Goal: Check status: Check status

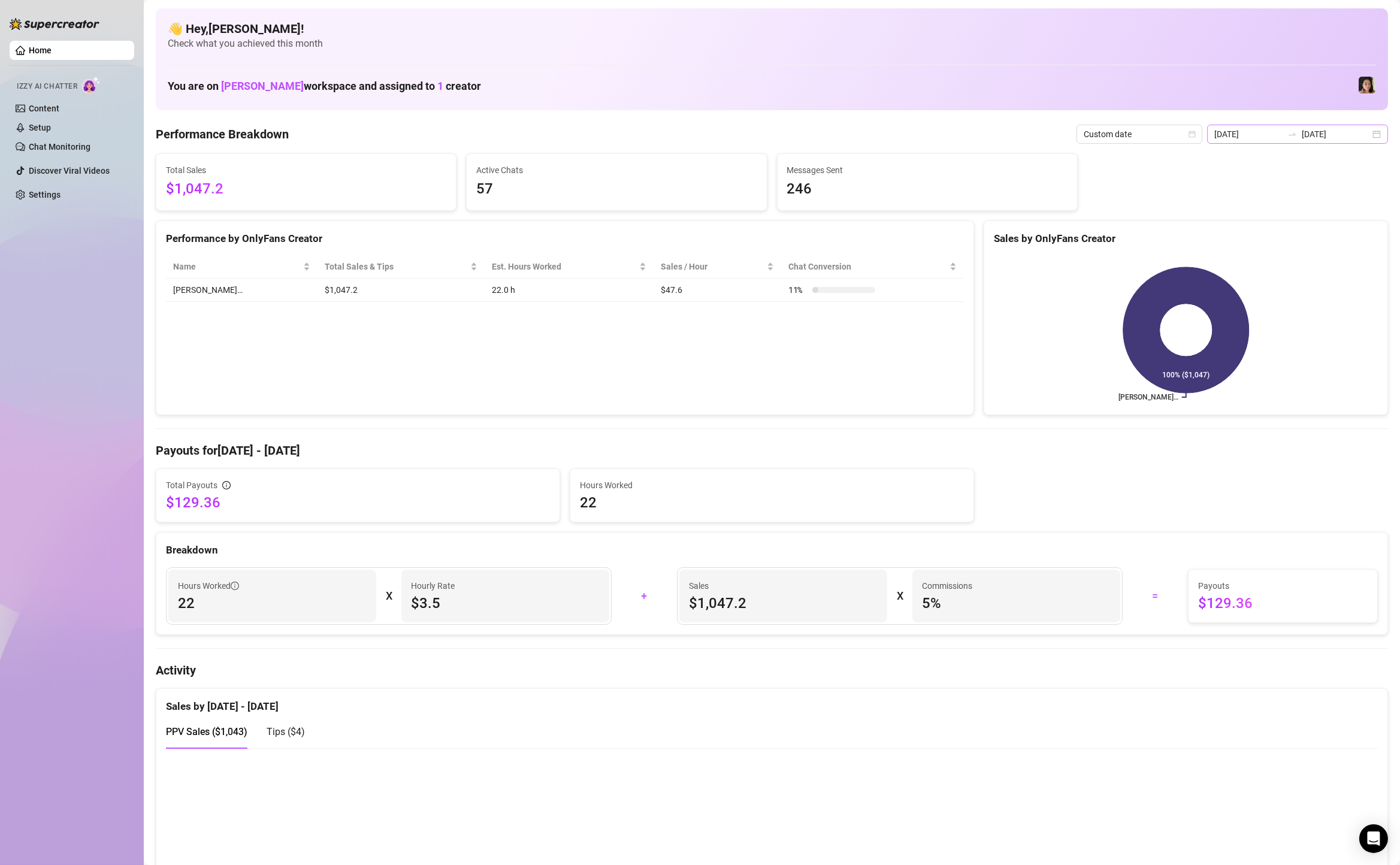
click at [1376, 141] on div "[DATE] [DATE]" at bounding box center [1297, 133] width 181 height 19
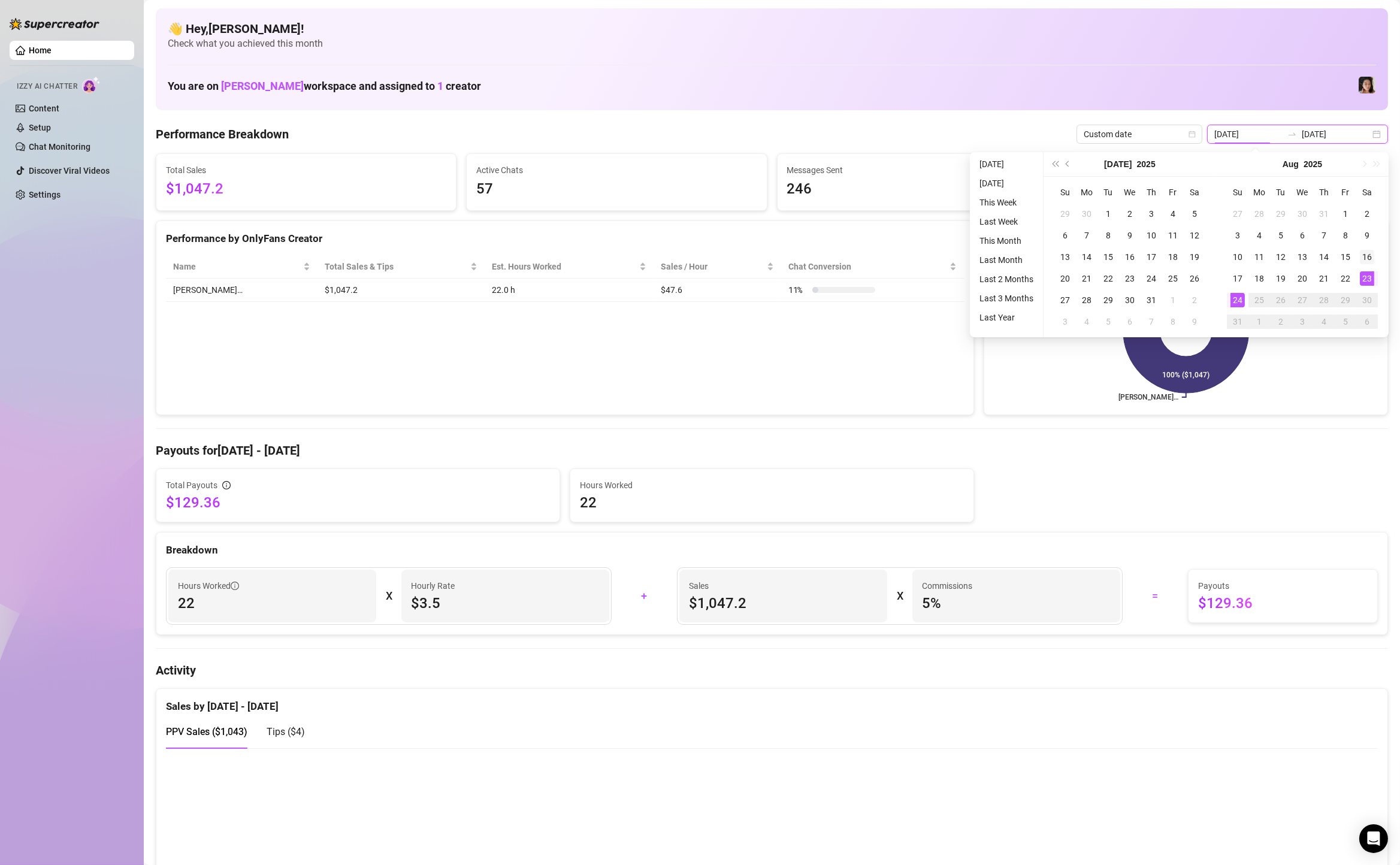
type input "[DATE]"
click at [1371, 257] on div "16" at bounding box center [1367, 257] width 15 height 15
type input "[DATE]"
click at [1337, 274] on td "22" at bounding box center [1345, 278] width 21 height 21
type input "[DATE]"
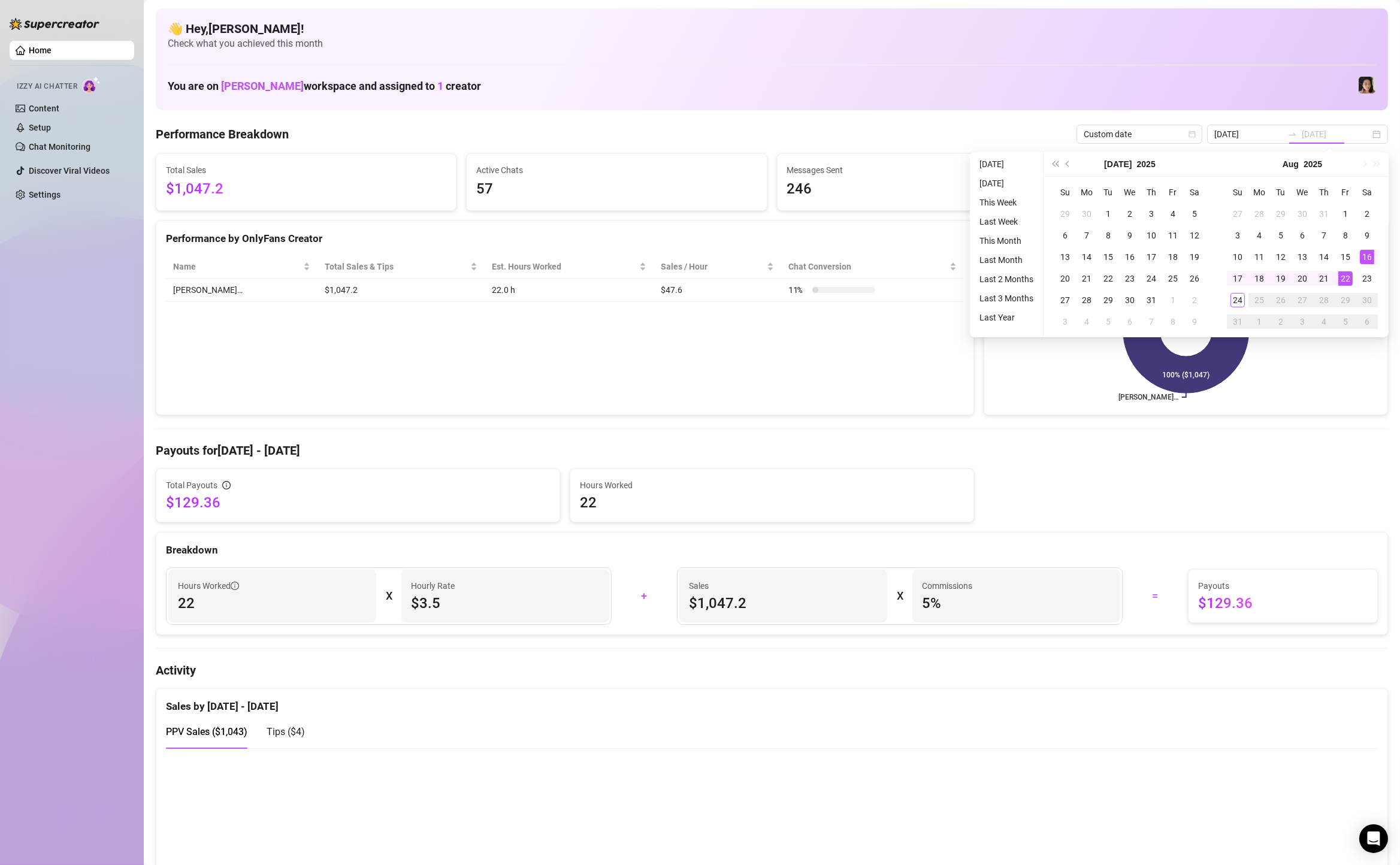
type input "[DATE]"
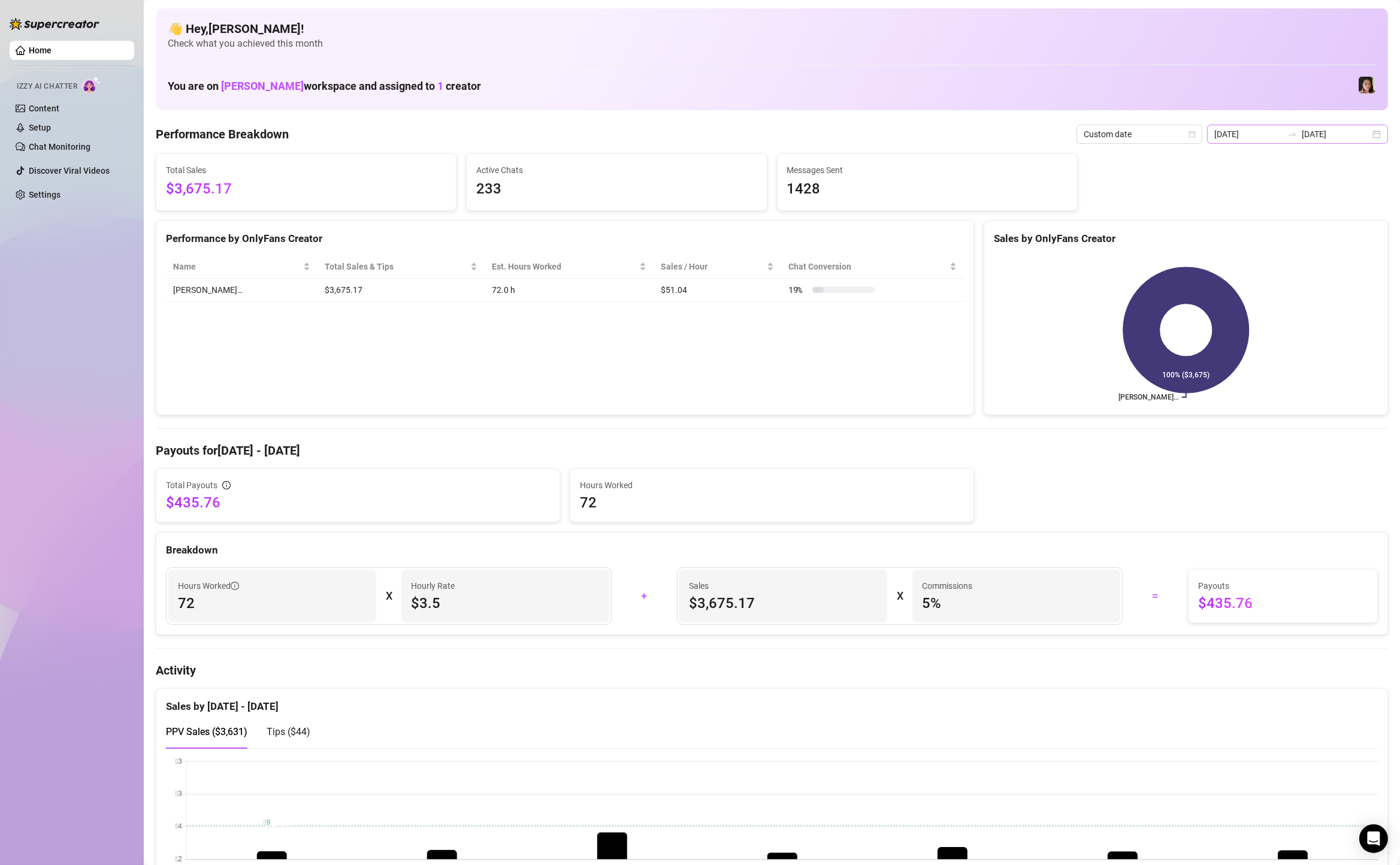
click at [1377, 139] on div "[DATE] [DATE]" at bounding box center [1297, 133] width 181 height 19
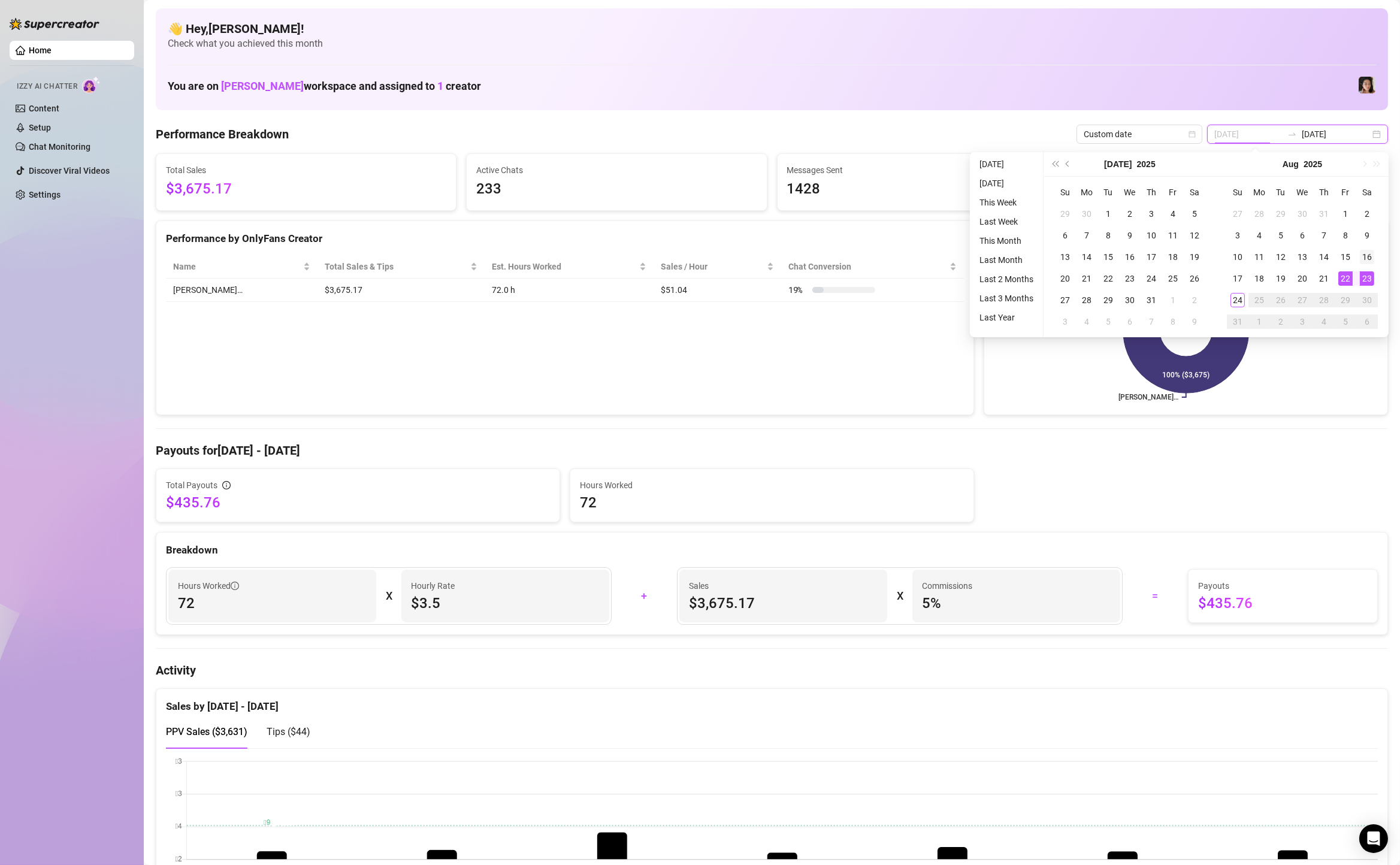
type input "[DATE]"
click at [1368, 258] on div "16" at bounding box center [1367, 257] width 15 height 15
type input "[DATE]"
click at [1362, 278] on div "23" at bounding box center [1367, 279] width 15 height 15
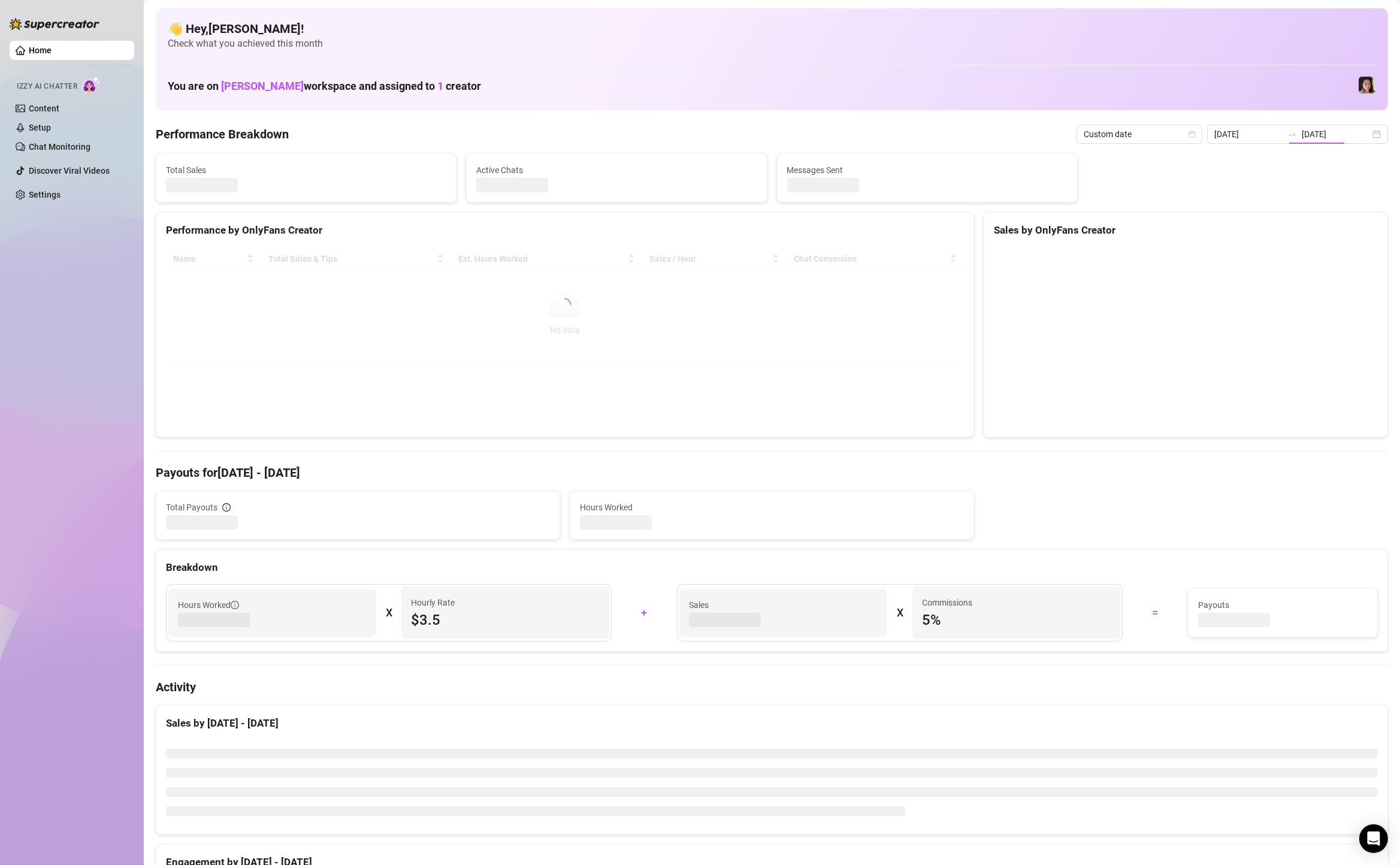
type input "[DATE]"
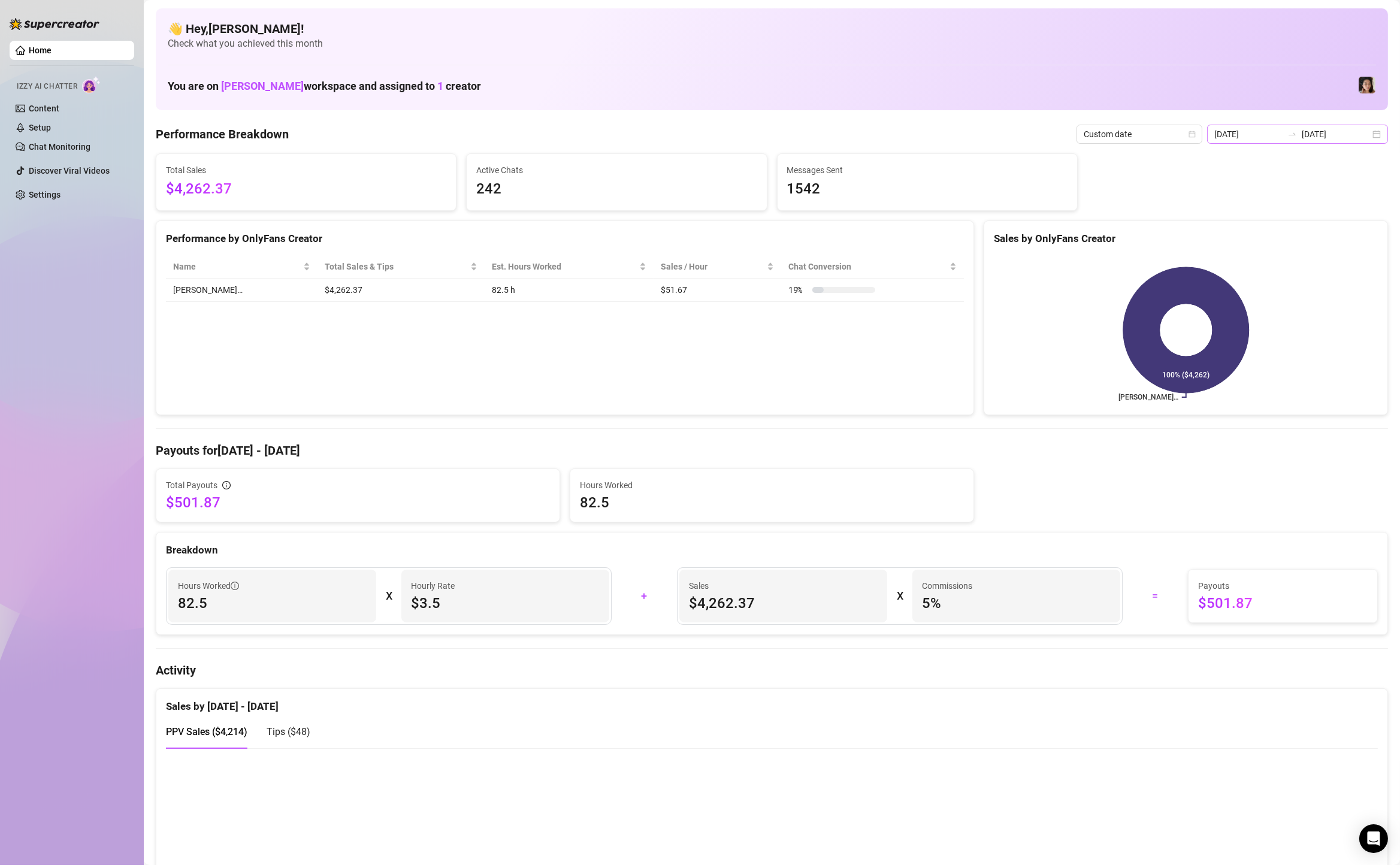
click at [1376, 135] on div "[DATE] [DATE]" at bounding box center [1297, 133] width 181 height 19
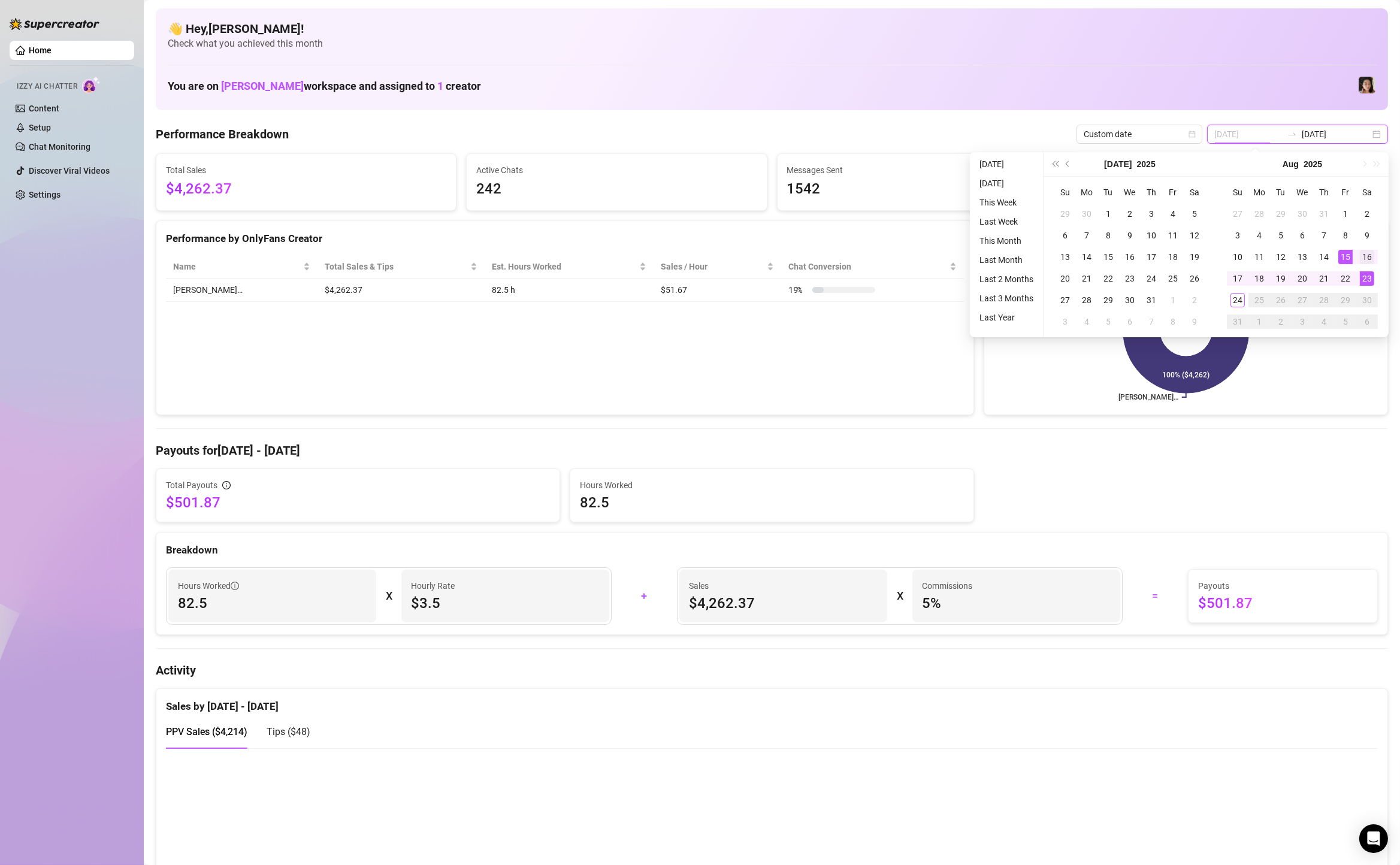
type input "[DATE]"
click at [1371, 260] on div "16" at bounding box center [1367, 257] width 15 height 15
type input "[DATE]"
click at [1343, 278] on div "22" at bounding box center [1346, 279] width 15 height 15
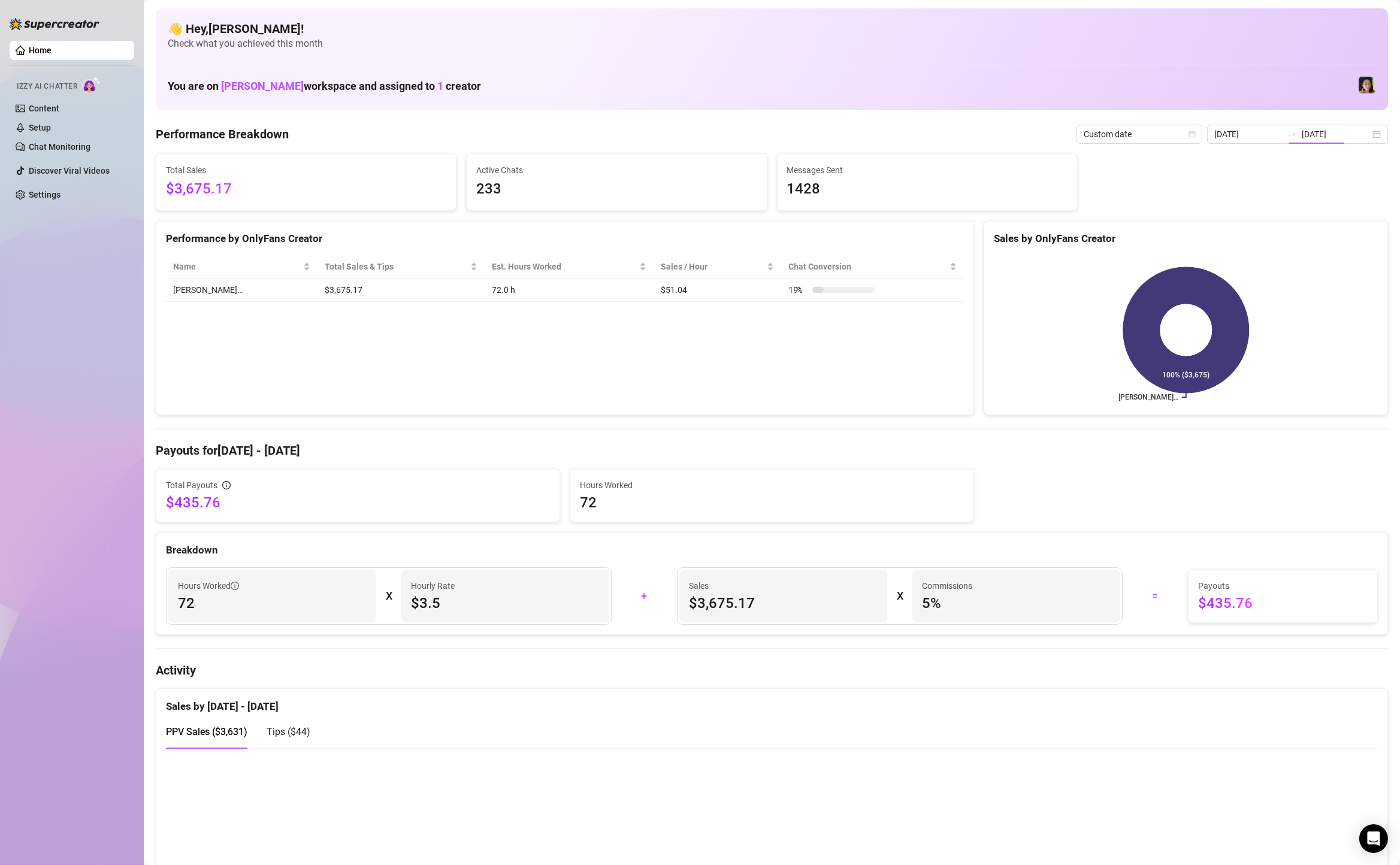
type input "[DATE]"
click at [1380, 132] on div "[DATE] [DATE]" at bounding box center [1297, 133] width 181 height 19
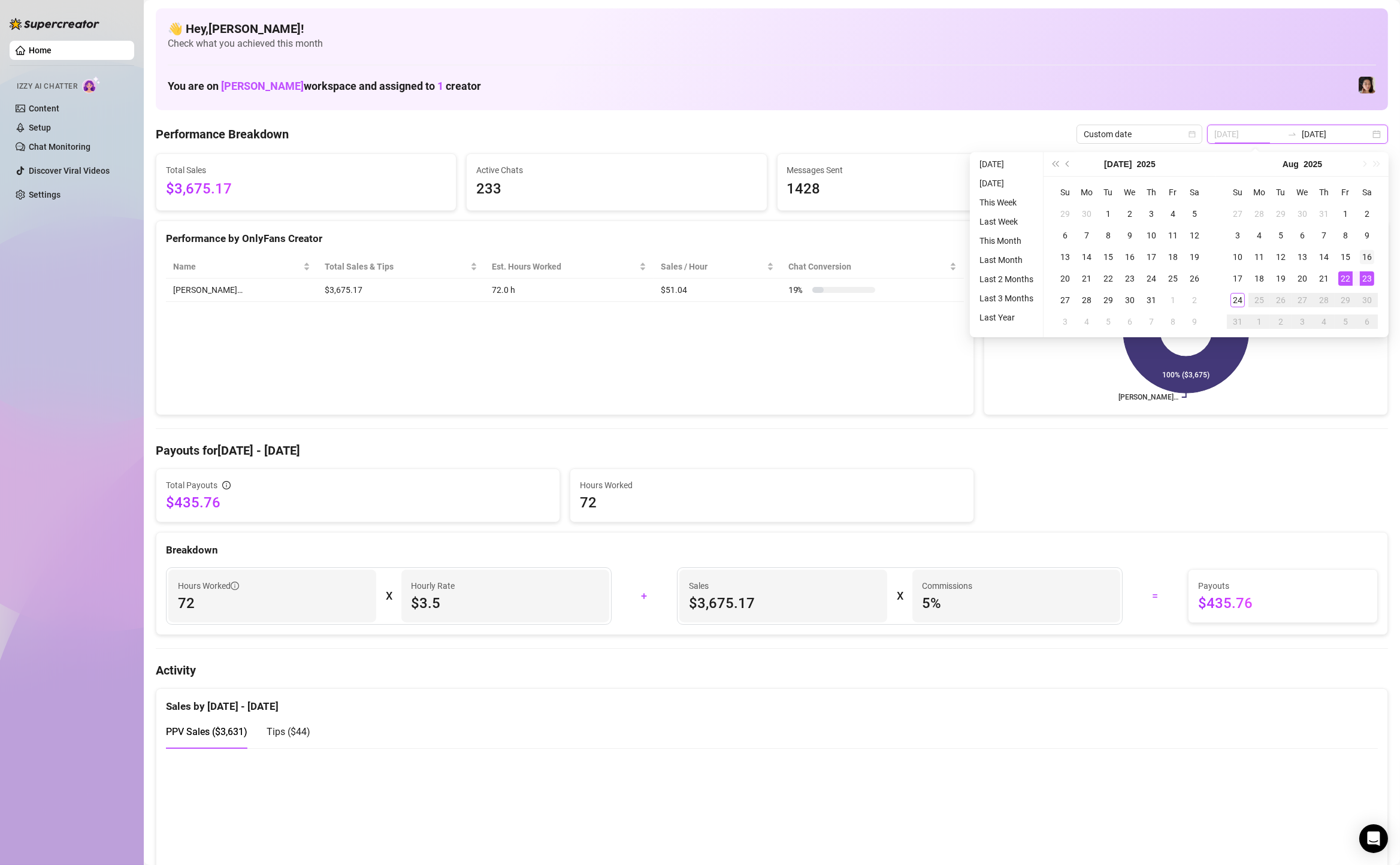
type input "[DATE]"
click at [1370, 255] on div "16" at bounding box center [1367, 257] width 15 height 15
type input "[DATE]"
click at [1343, 274] on div "22" at bounding box center [1346, 279] width 15 height 15
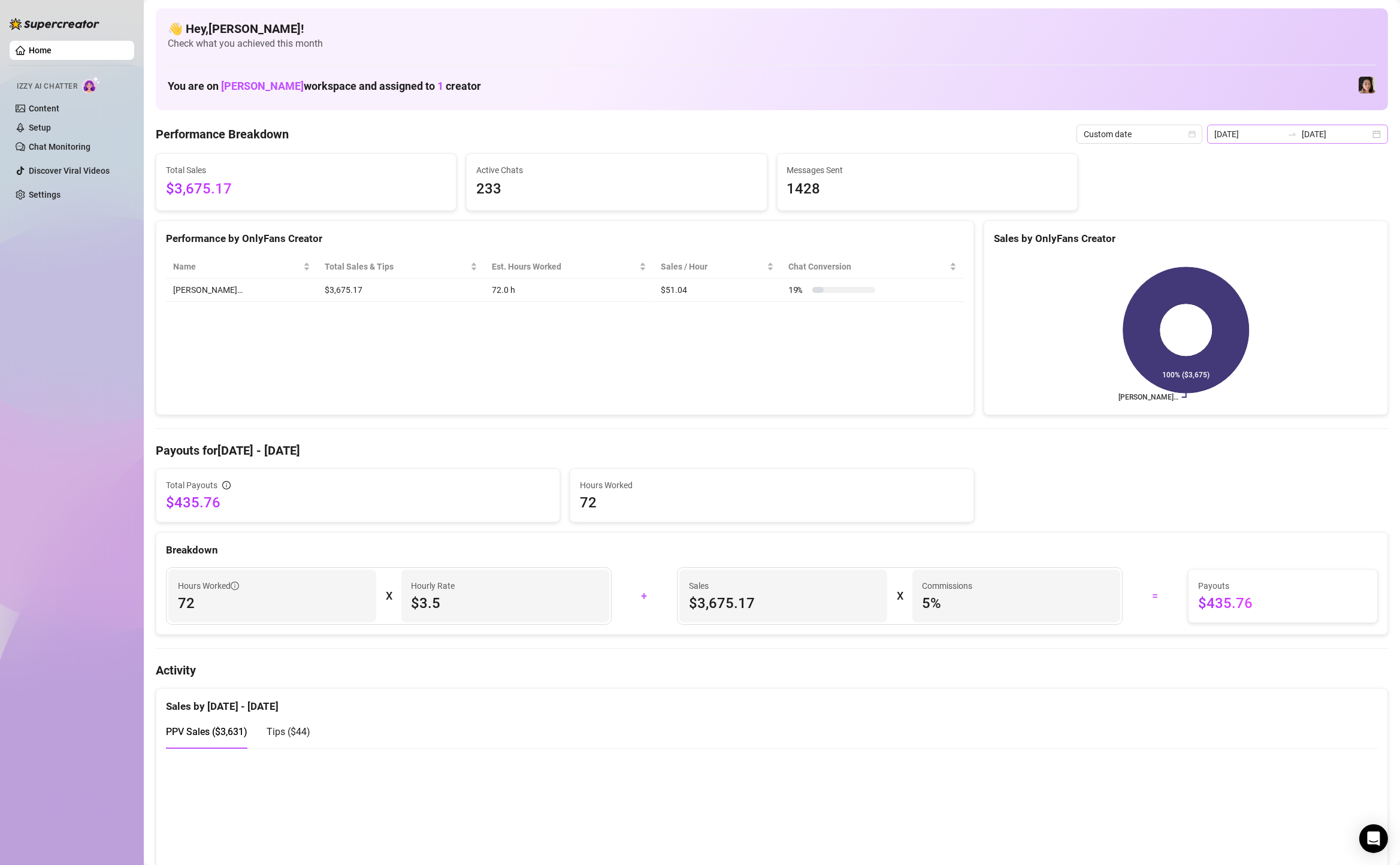
click at [1377, 139] on div "[DATE] [DATE]" at bounding box center [1297, 133] width 181 height 19
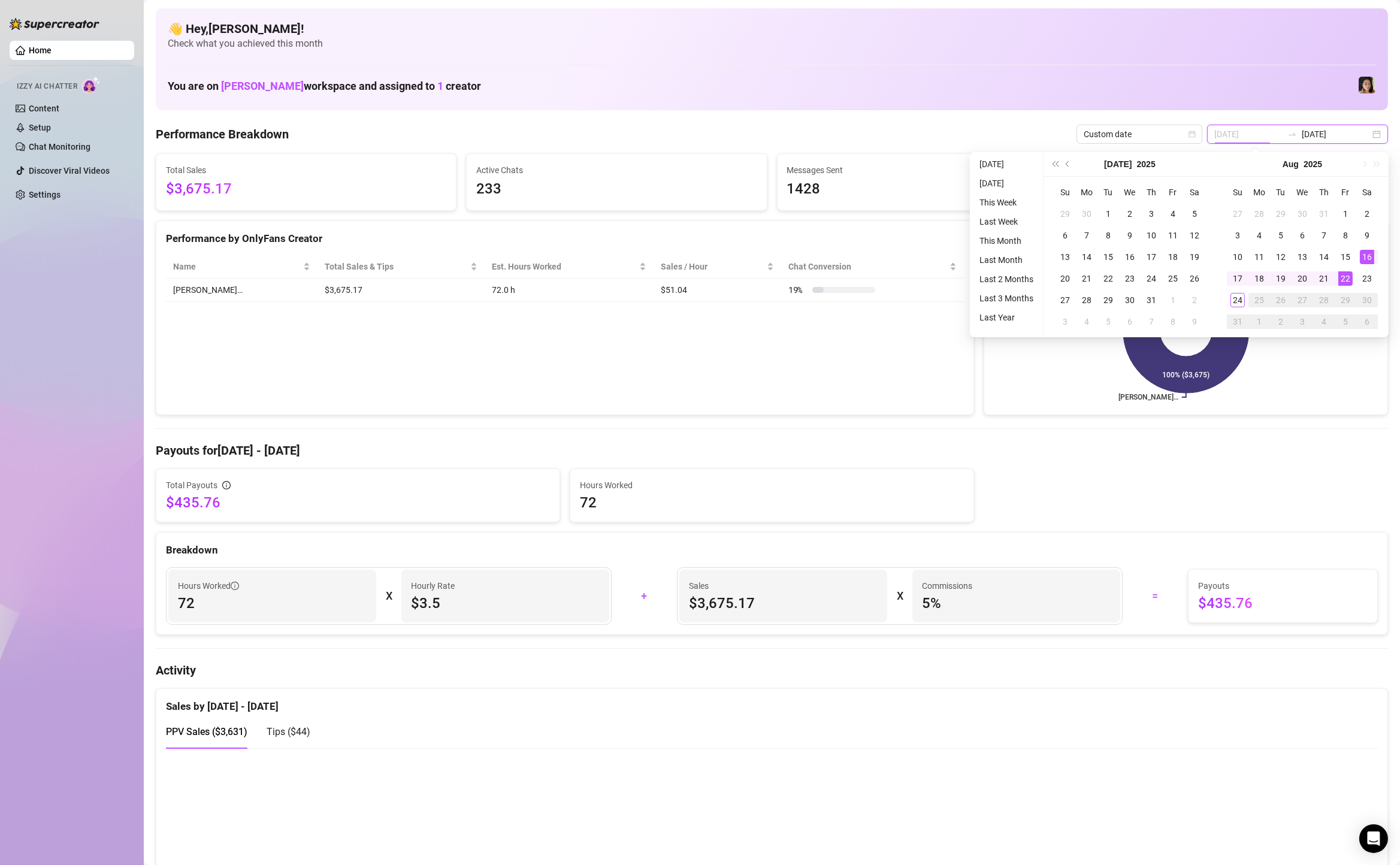
type input "[DATE]"
click at [1343, 276] on div "22" at bounding box center [1346, 279] width 15 height 15
type input "[DATE]"
click at [1234, 299] on div "24" at bounding box center [1238, 300] width 15 height 15
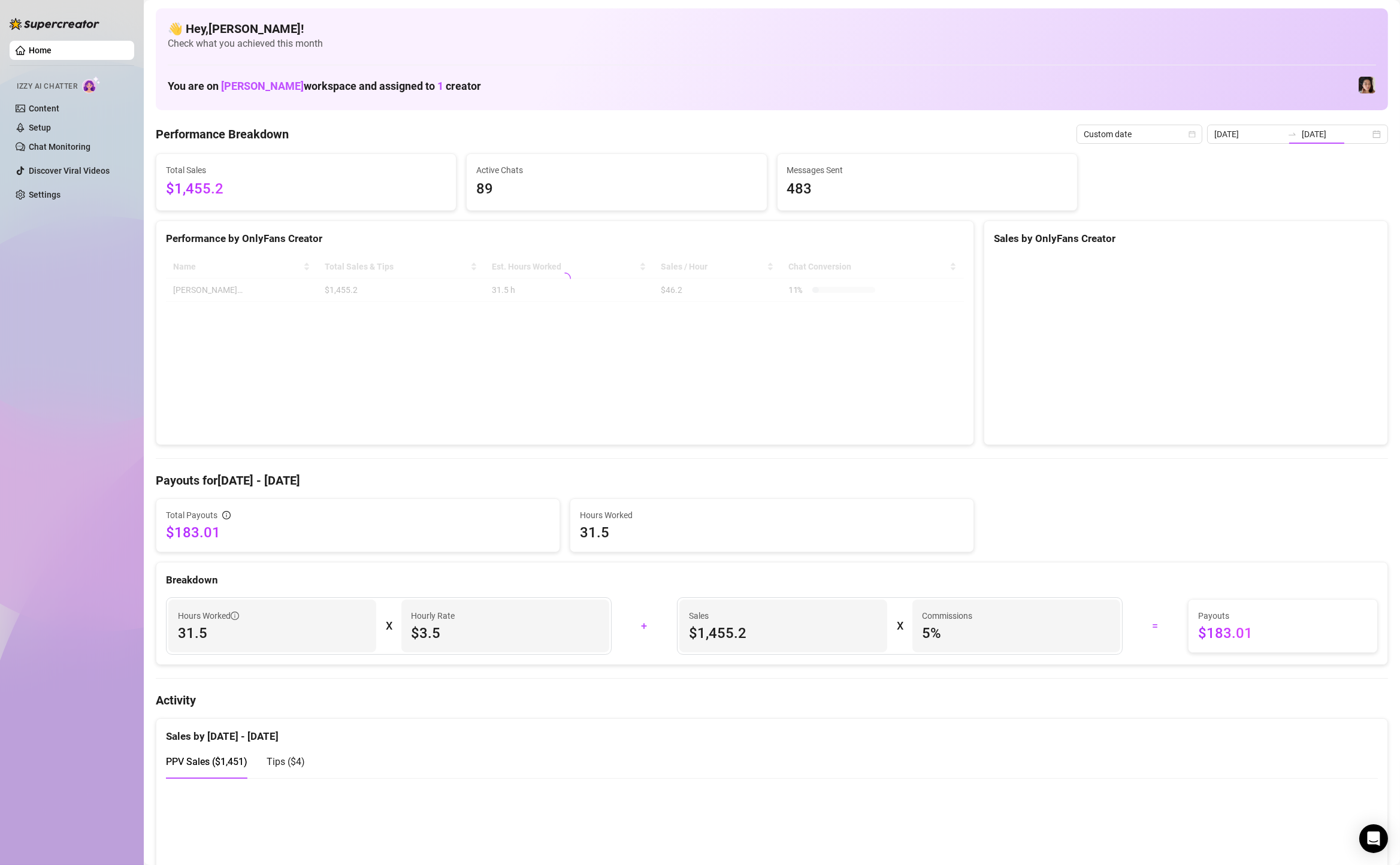
type input "[DATE]"
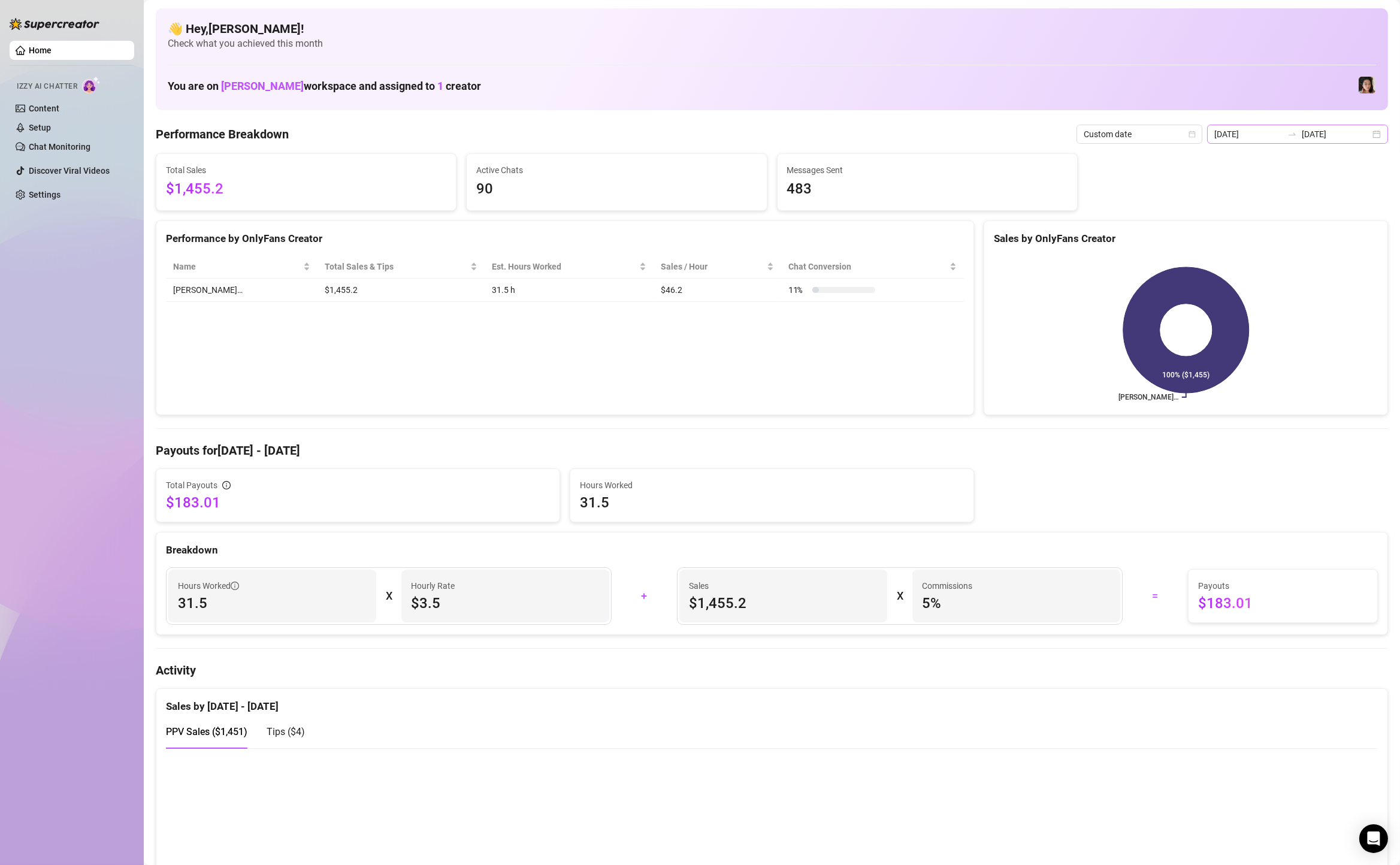
click at [1380, 137] on div "[DATE] [DATE]" at bounding box center [1297, 133] width 181 height 19
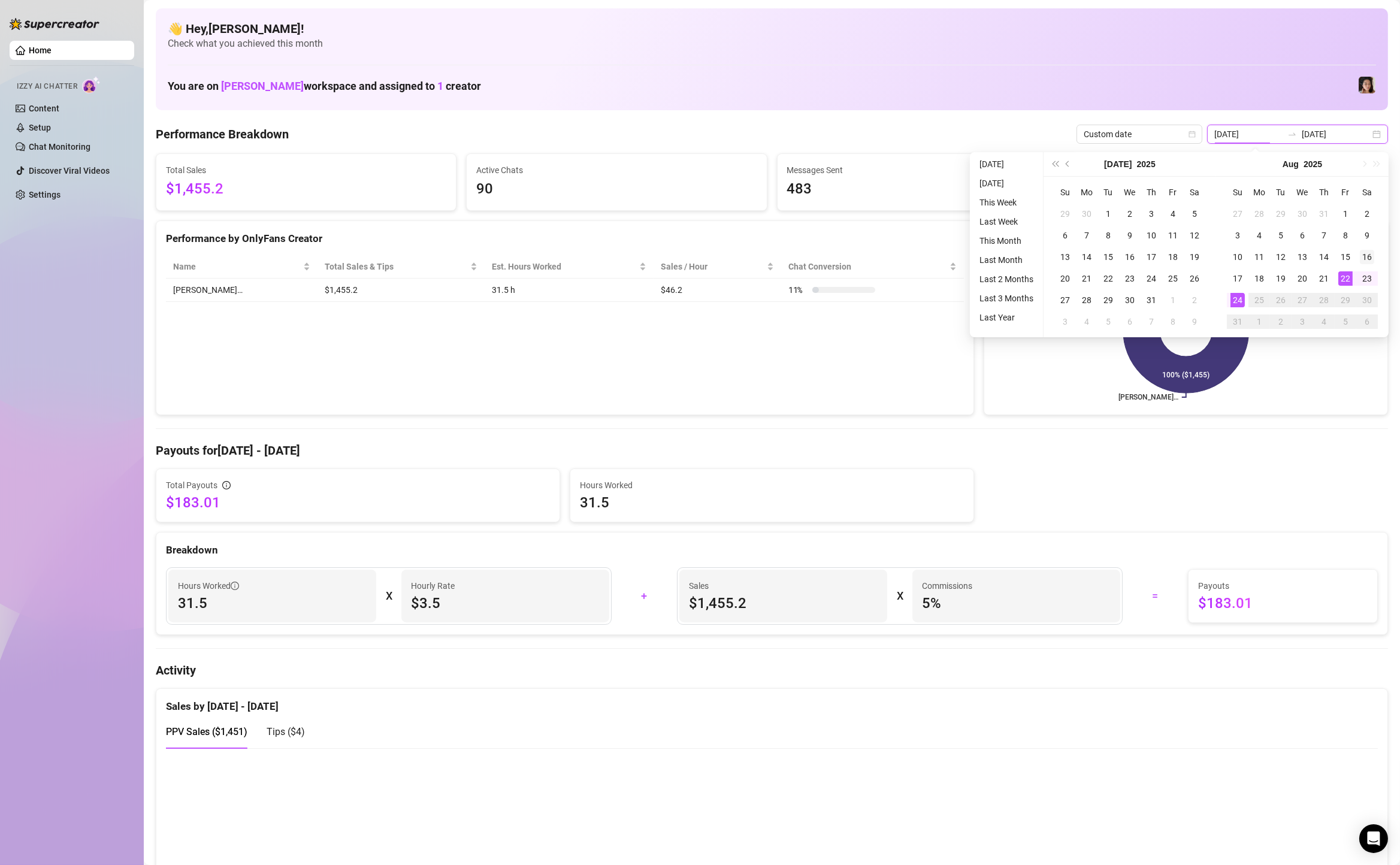
type input "[DATE]"
click at [1364, 257] on div "16" at bounding box center [1367, 257] width 15 height 15
type input "[DATE]"
click at [1328, 277] on div "21" at bounding box center [1324, 279] width 15 height 15
type input "[DATE]"
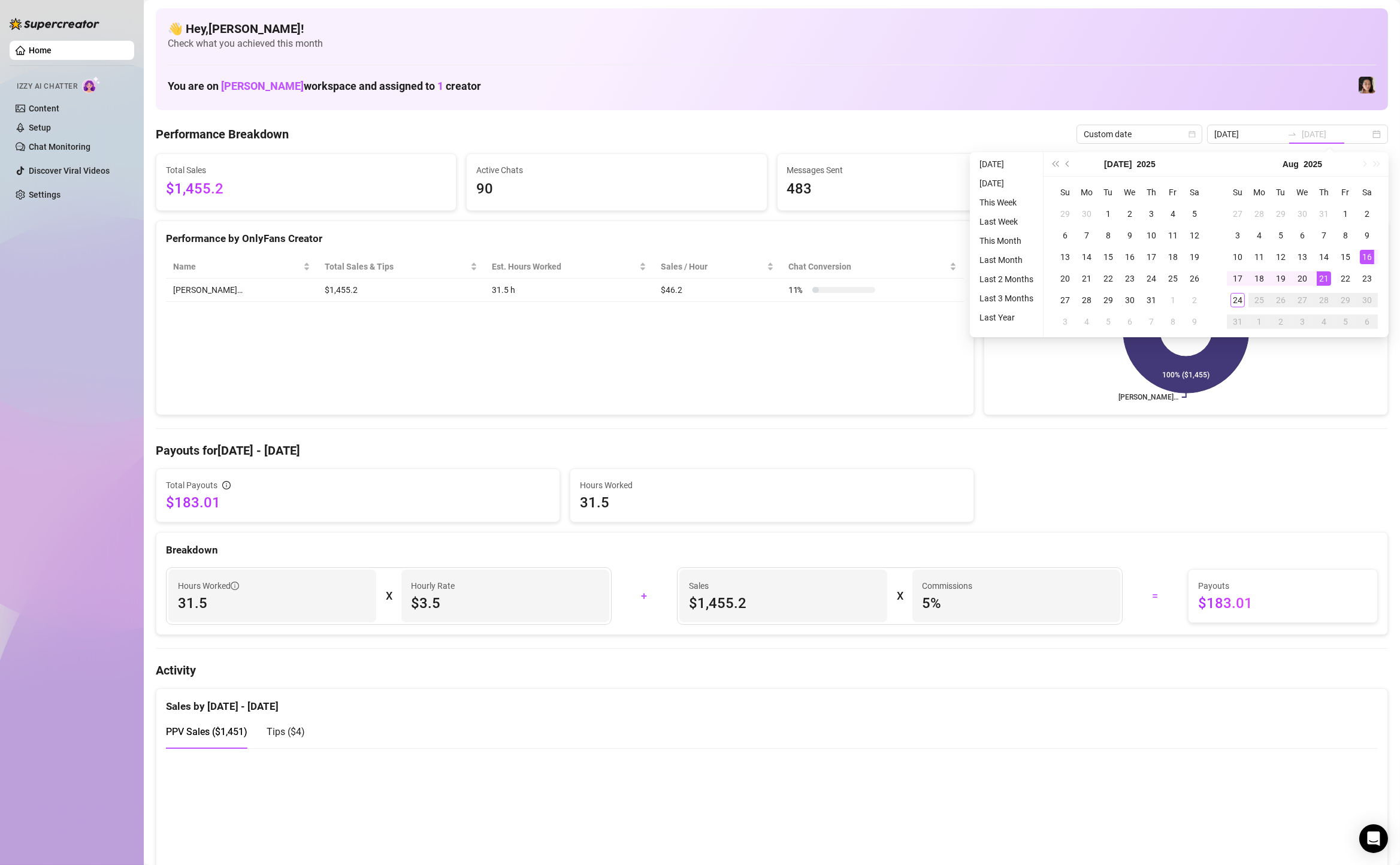
type input "[DATE]"
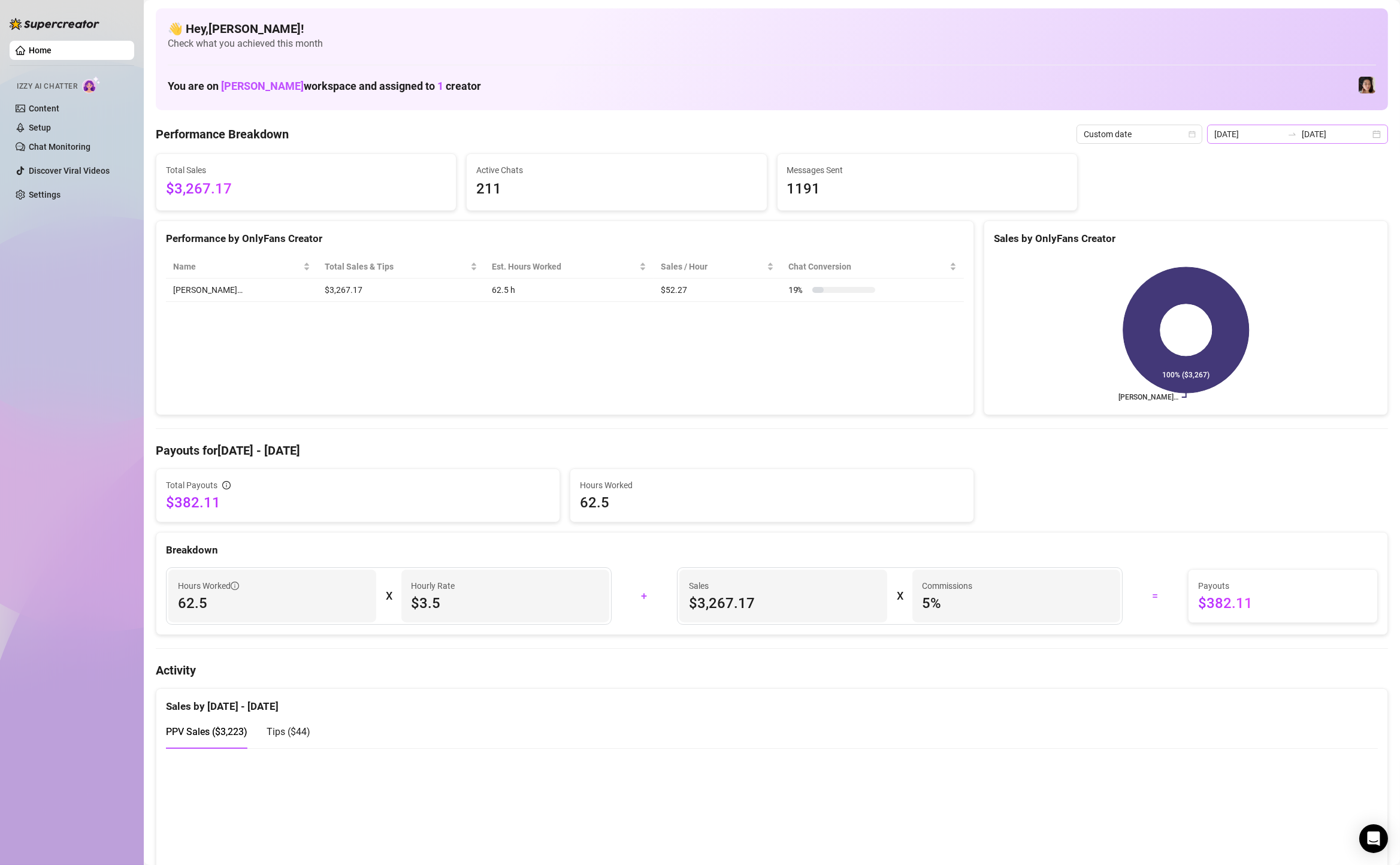
click at [1383, 136] on div "[DATE] [DATE]" at bounding box center [1297, 133] width 181 height 19
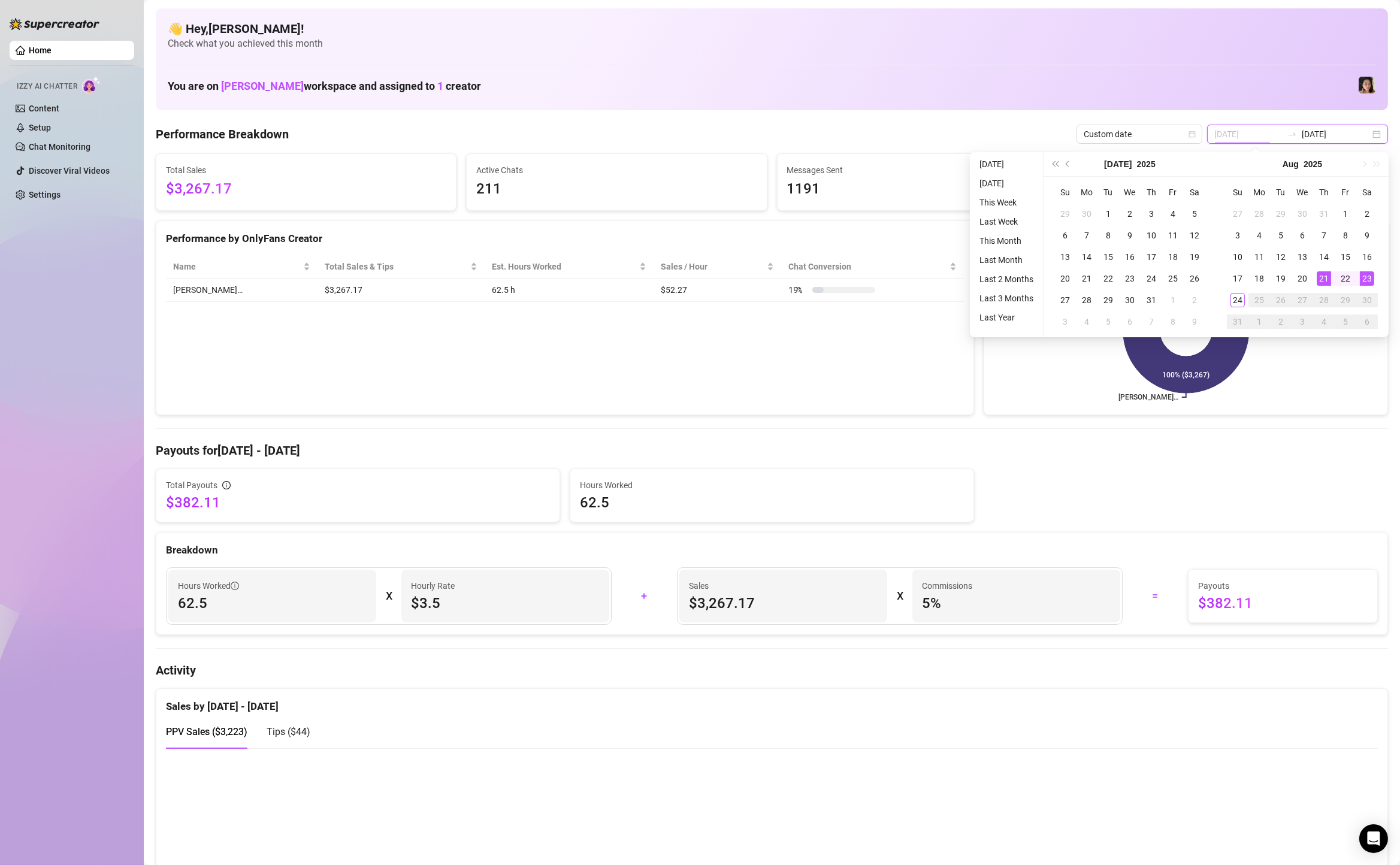
type input "[DATE]"
click at [1332, 274] on td "21" at bounding box center [1323, 278] width 21 height 21
type input "[DATE]"
click at [1337, 274] on td "22" at bounding box center [1345, 278] width 21 height 21
type input "[DATE]"
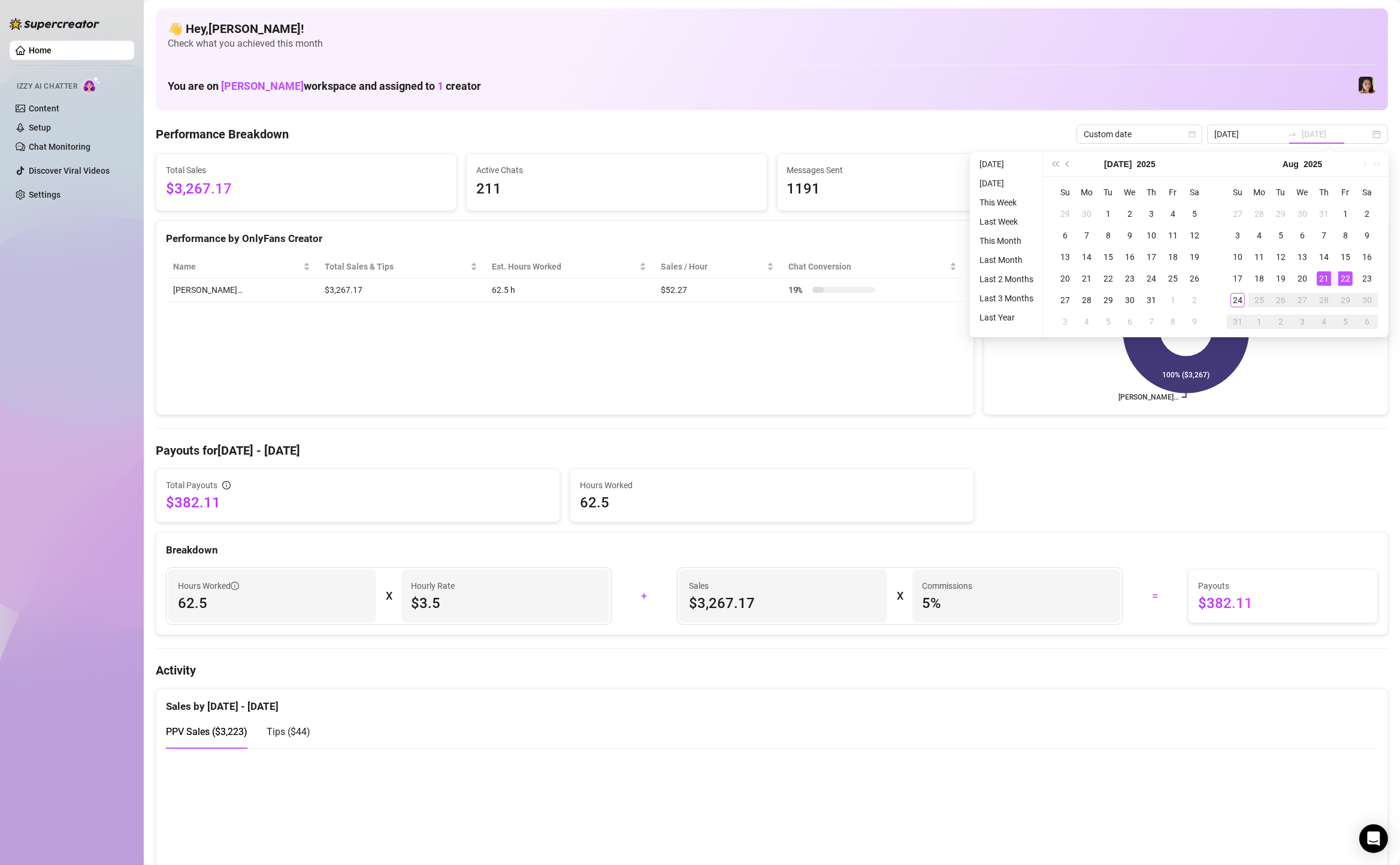
type input "[DATE]"
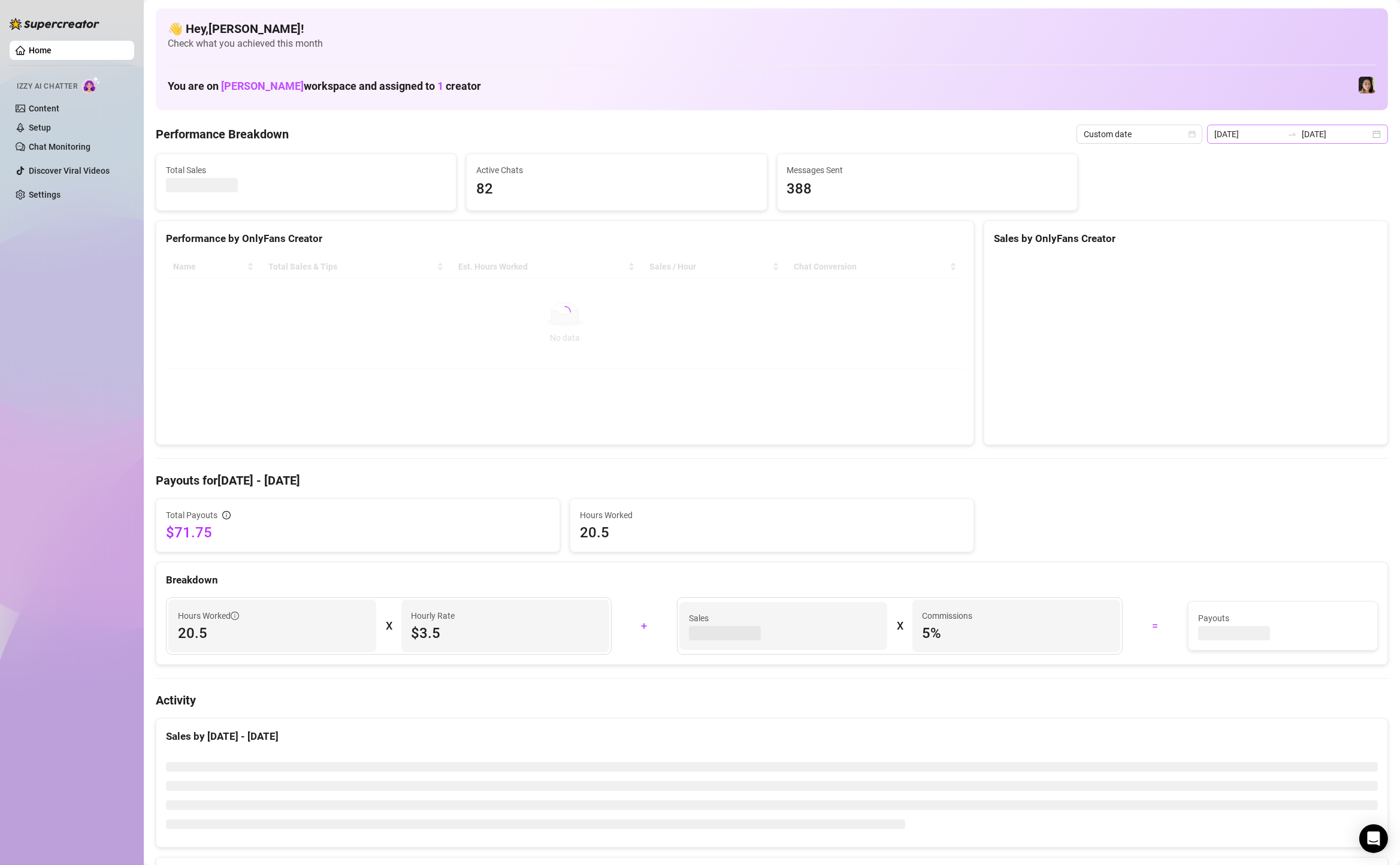
click at [1379, 125] on div "[DATE] [DATE]" at bounding box center [1297, 133] width 181 height 19
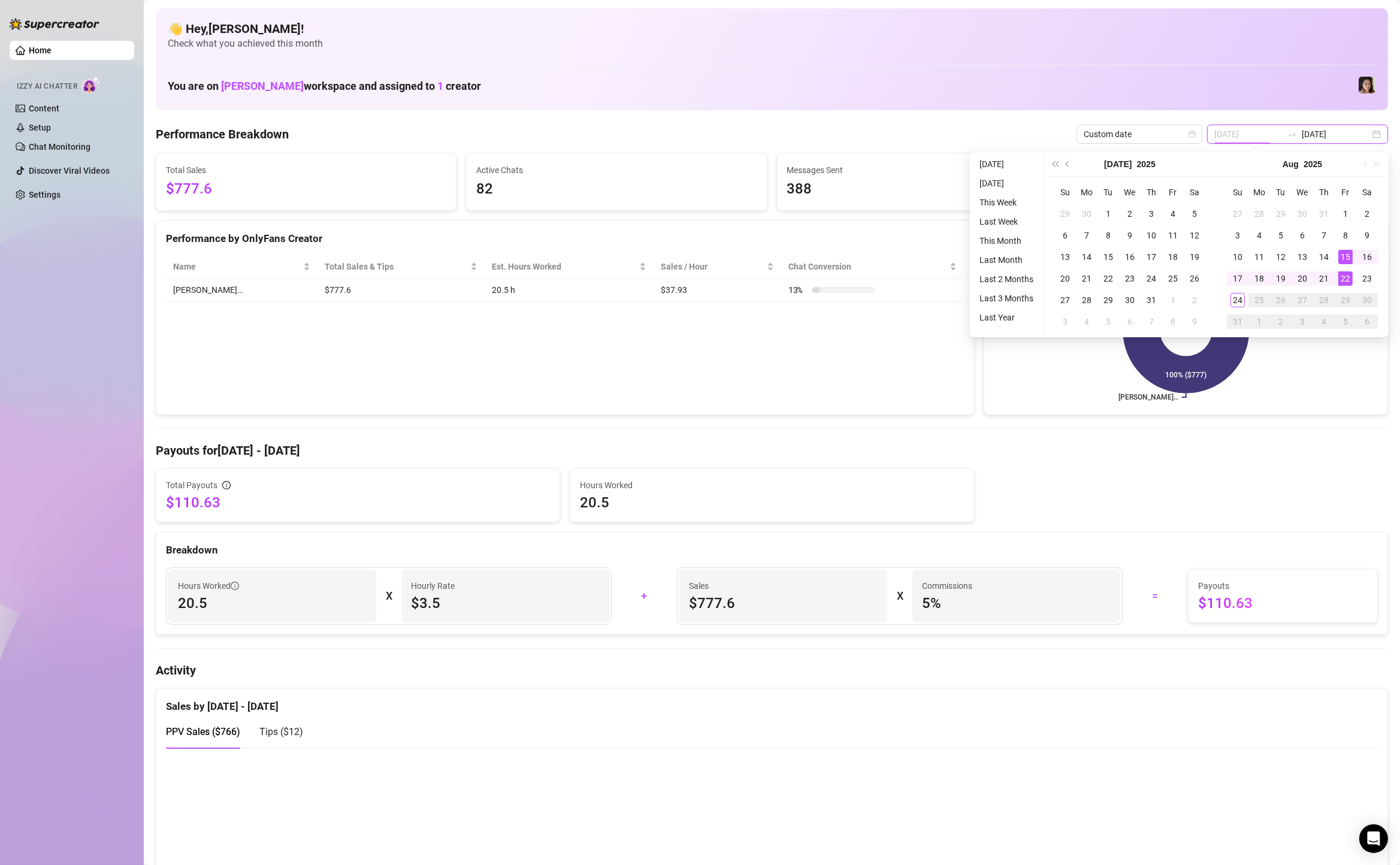
type input "[DATE]"
click at [1338, 279] on div "22" at bounding box center [1346, 279] width 15 height 15
type input "[DATE]"
click at [1237, 295] on div "24" at bounding box center [1238, 300] width 15 height 15
type input "[DATE]"
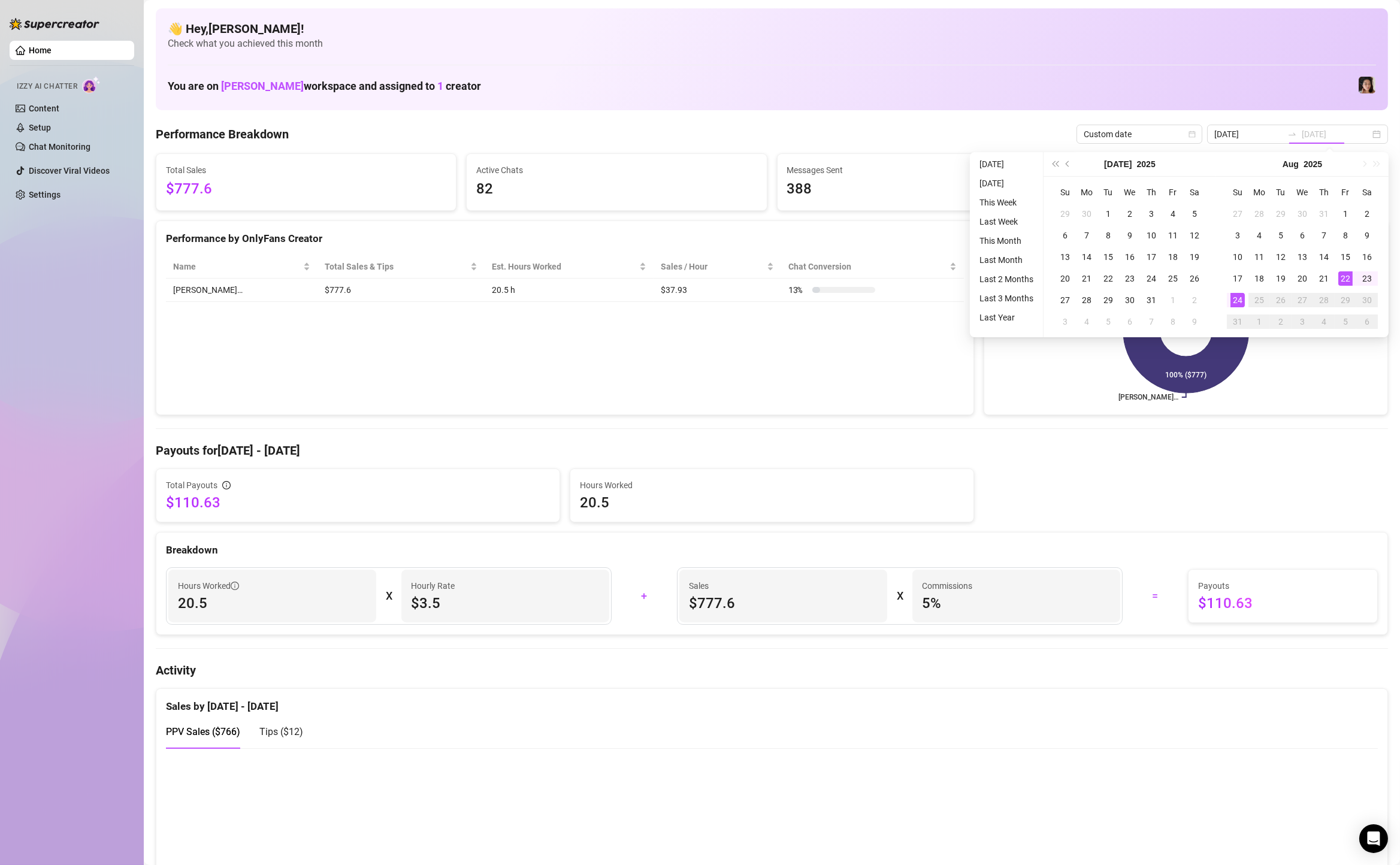
type input "[DATE]"
